Goal: Task Accomplishment & Management: Manage account settings

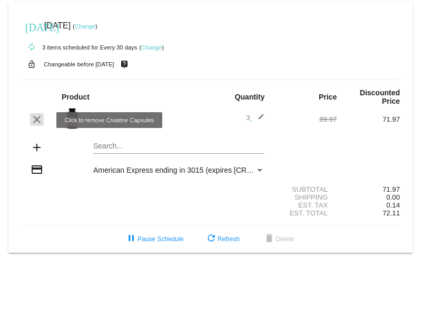
click at [35, 122] on mat-icon "clear" at bounding box center [37, 119] width 13 height 13
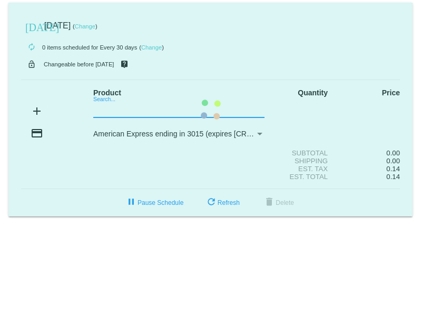
click at [100, 111] on mat-card "[DATE] [DATE] ( Change ) autorenew 0 items scheduled for Every 30 days ( Change…" at bounding box center [210, 110] width 404 height 214
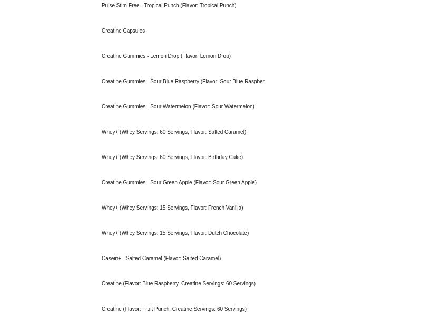
scroll to position [2328, 0]
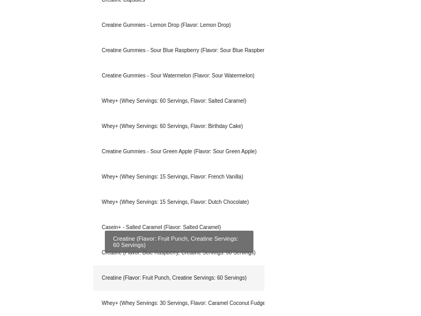
click at [242, 280] on div "Creatine (Flavor: Fruit Punch, Creatine Servings: 60 Servings)" at bounding box center [178, 277] width 171 height 25
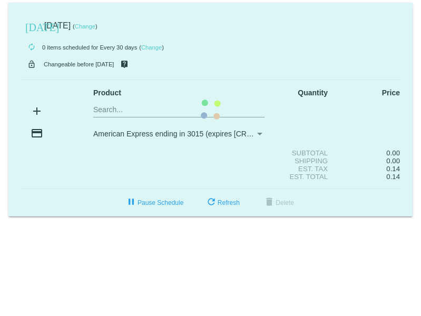
scroll to position [0, 0]
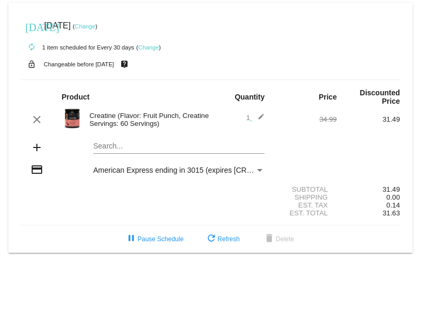
click at [261, 117] on mat-icon "edit" at bounding box center [258, 119] width 13 height 13
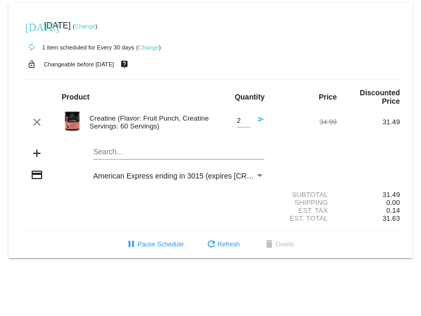
click at [246, 121] on input "2" at bounding box center [243, 121] width 13 height 8
click at [246, 124] on input "1" at bounding box center [243, 121] width 13 height 8
click at [74, 124] on img at bounding box center [72, 121] width 21 height 21
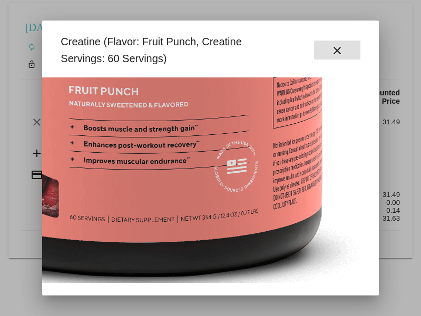
scroll to position [300, 215]
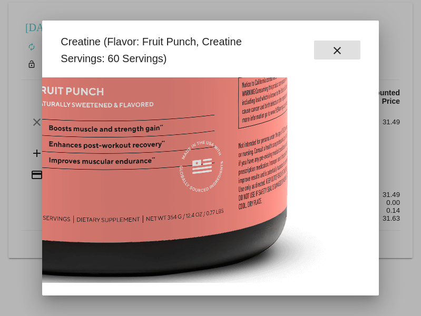
click at [340, 51] on mat-icon "close" at bounding box center [337, 50] width 13 height 13
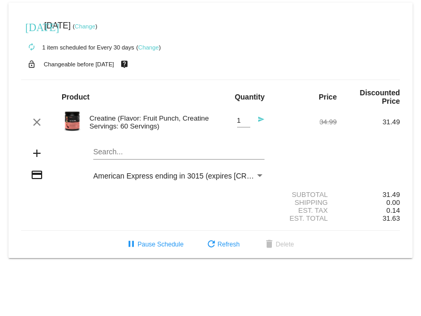
click at [75, 122] on img at bounding box center [72, 121] width 21 height 21
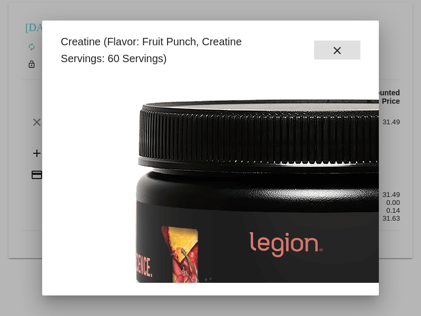
click at [334, 52] on mat-icon "close" at bounding box center [337, 50] width 13 height 13
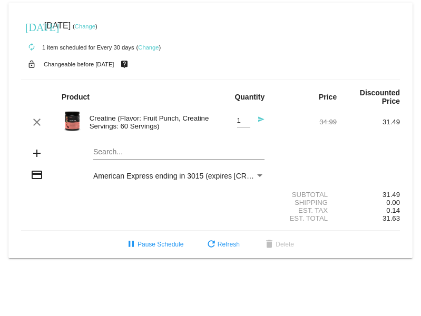
type input "2"
click at [245, 121] on input "2" at bounding box center [243, 121] width 13 height 8
click at [261, 121] on mat-icon "send" at bounding box center [258, 122] width 13 height 13
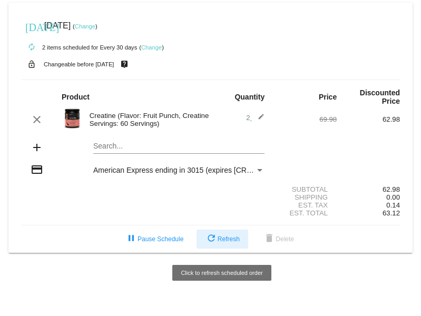
click at [231, 243] on span "refresh Refresh" at bounding box center [222, 238] width 35 height 7
